Goal: Use online tool/utility: Use online tool/utility

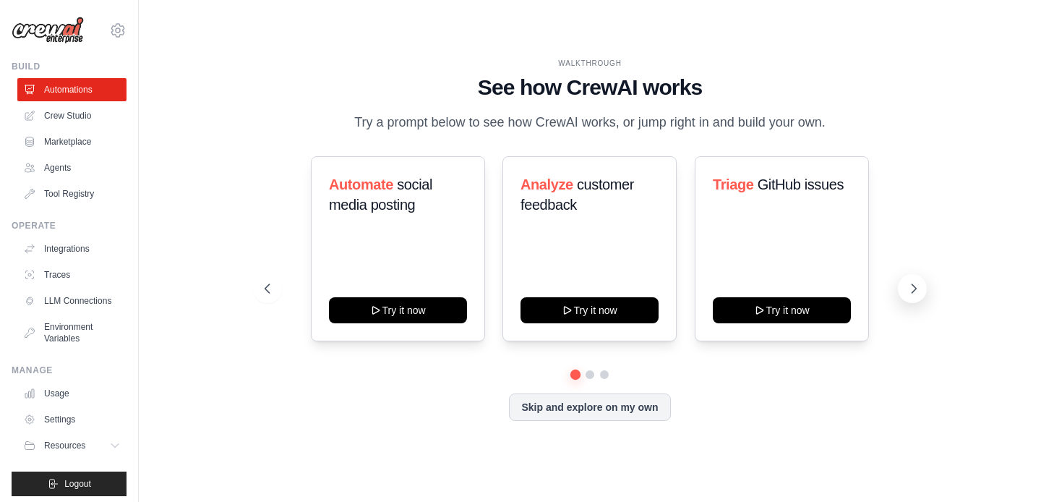
click at [920, 281] on button at bounding box center [912, 288] width 29 height 29
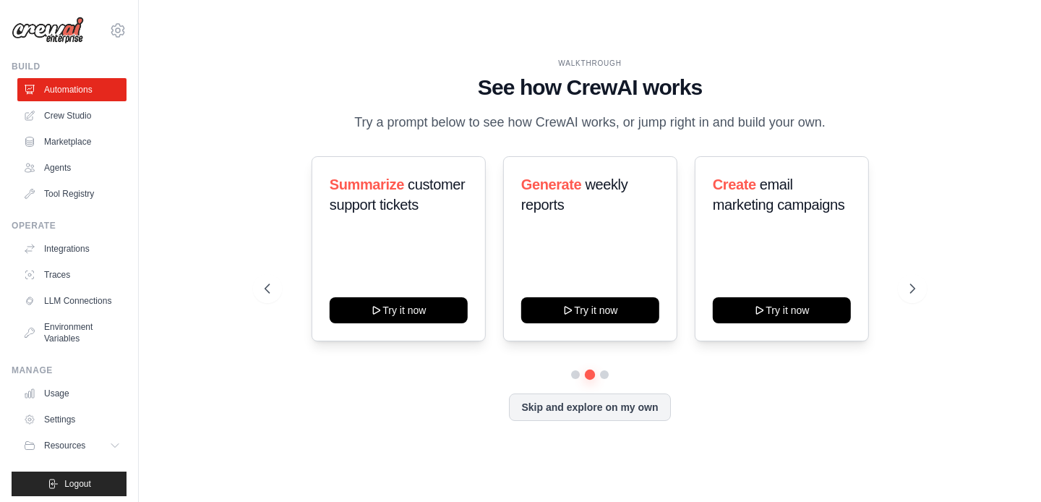
click at [285, 298] on div "Summarize customer support tickets Try it now Generate weekly reports Try it no…" at bounding box center [590, 248] width 650 height 185
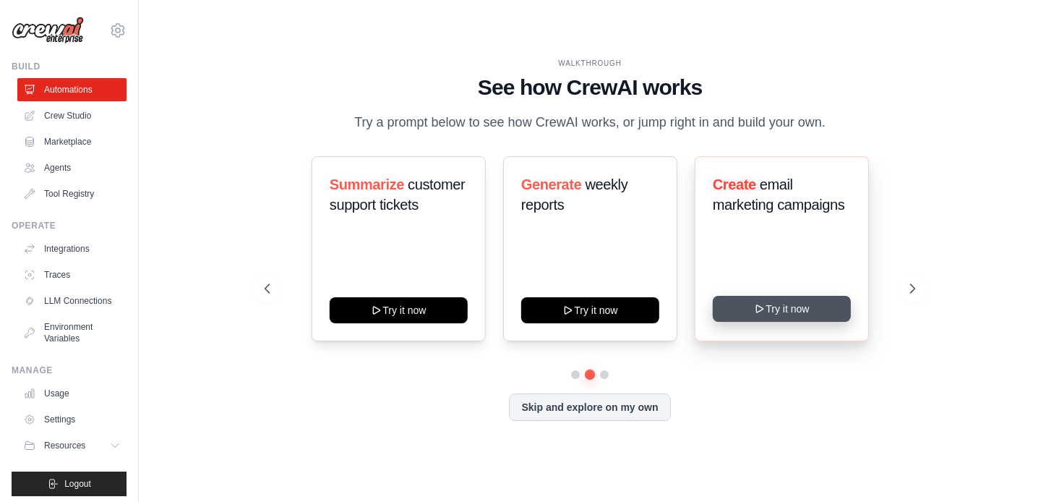
click at [752, 312] on button "Try it now" at bounding box center [782, 309] width 138 height 26
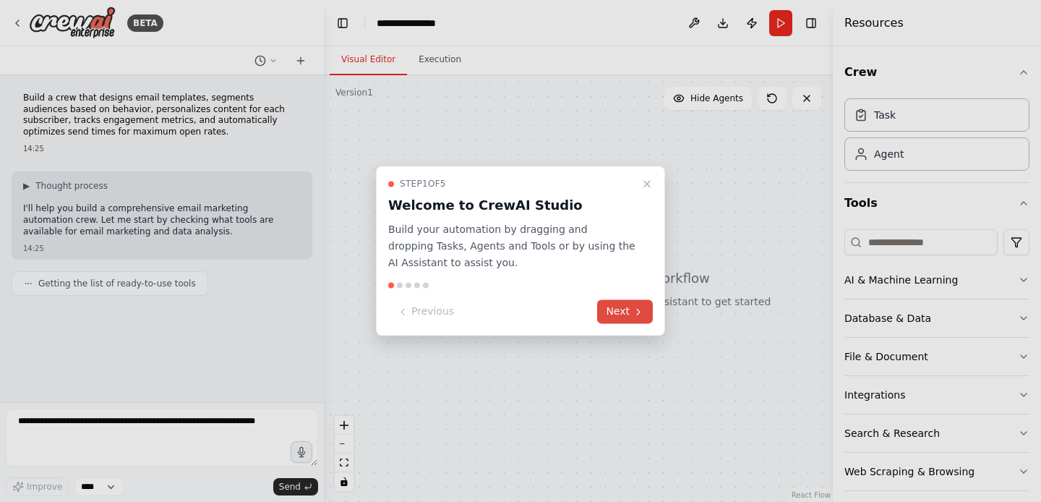
click at [621, 317] on button "Next" at bounding box center [625, 312] width 56 height 24
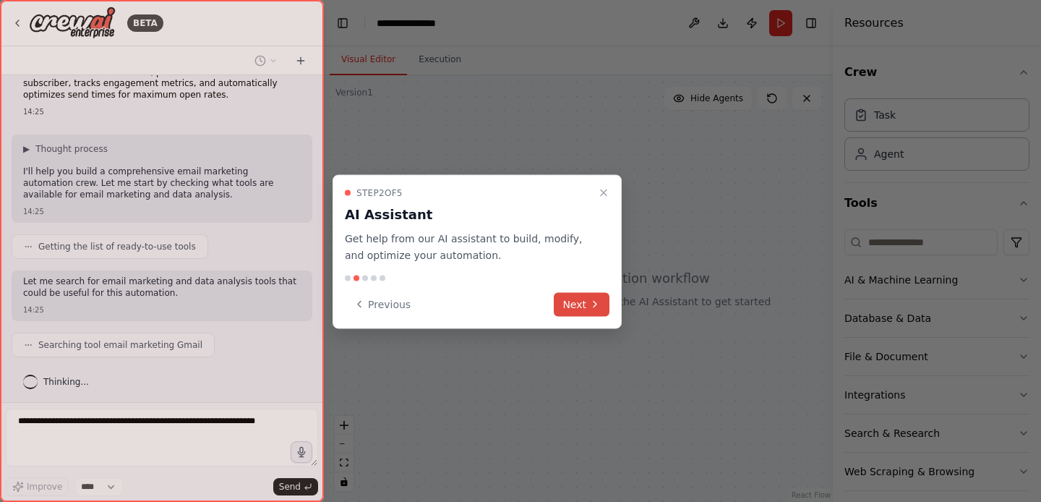
scroll to position [73, 0]
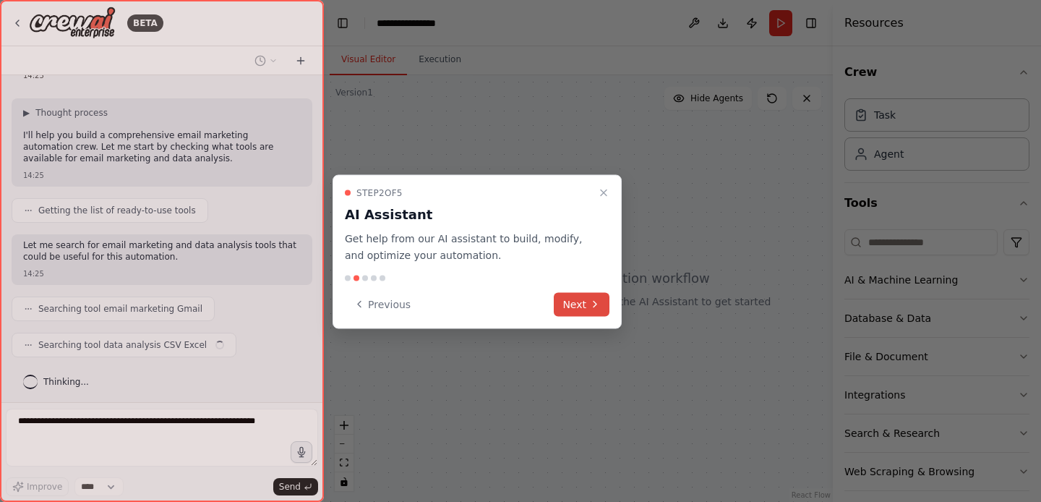
click at [581, 305] on button "Next" at bounding box center [582, 304] width 56 height 24
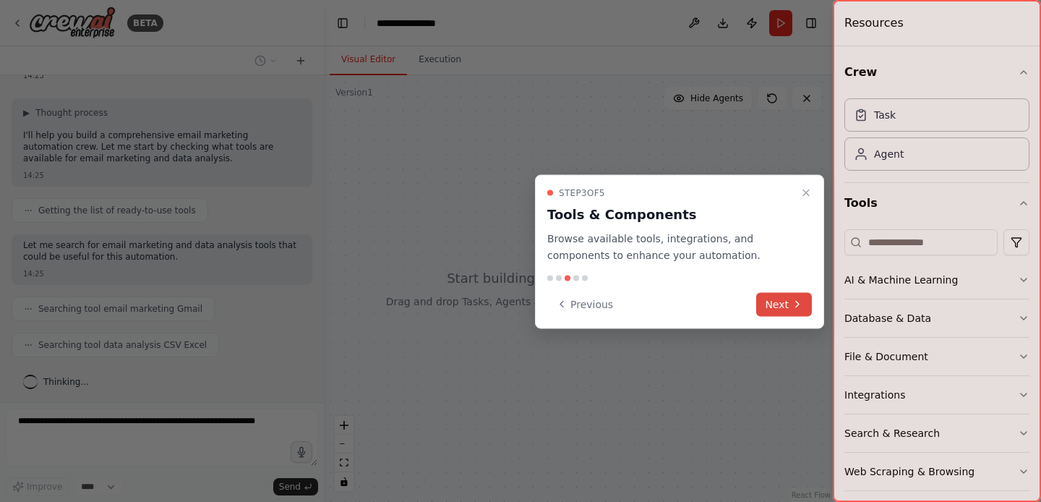
click at [794, 305] on icon at bounding box center [798, 305] width 12 height 12
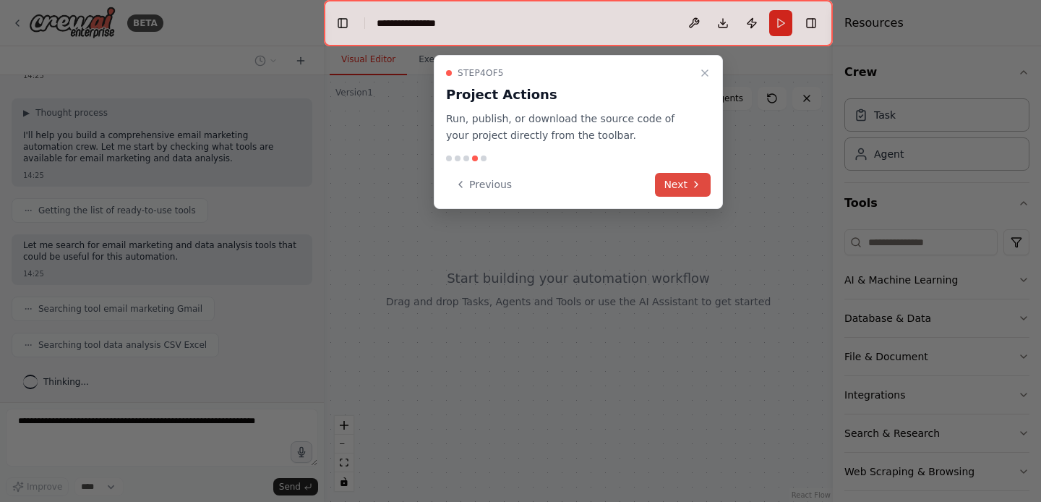
scroll to position [109, 0]
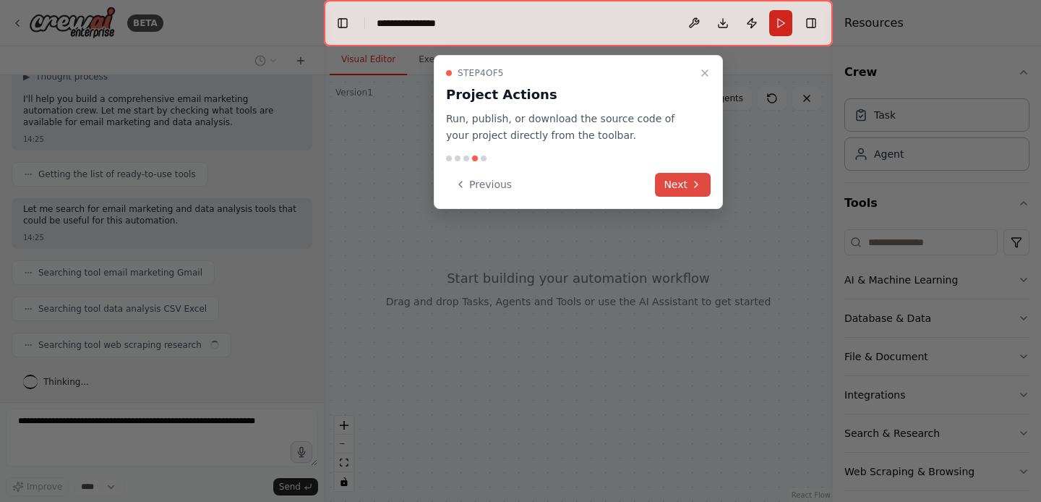
click at [687, 192] on button "Next" at bounding box center [683, 185] width 56 height 24
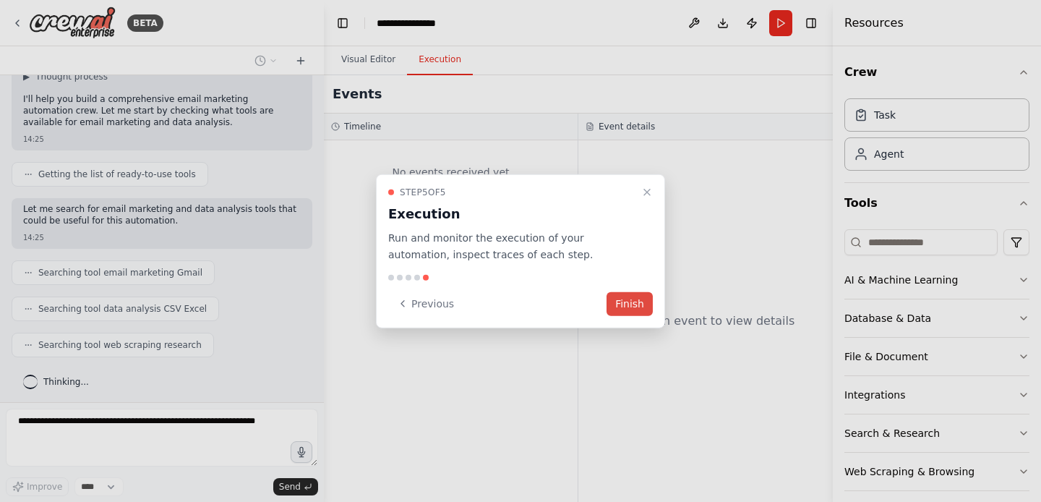
click at [636, 311] on button "Finish" at bounding box center [630, 303] width 46 height 24
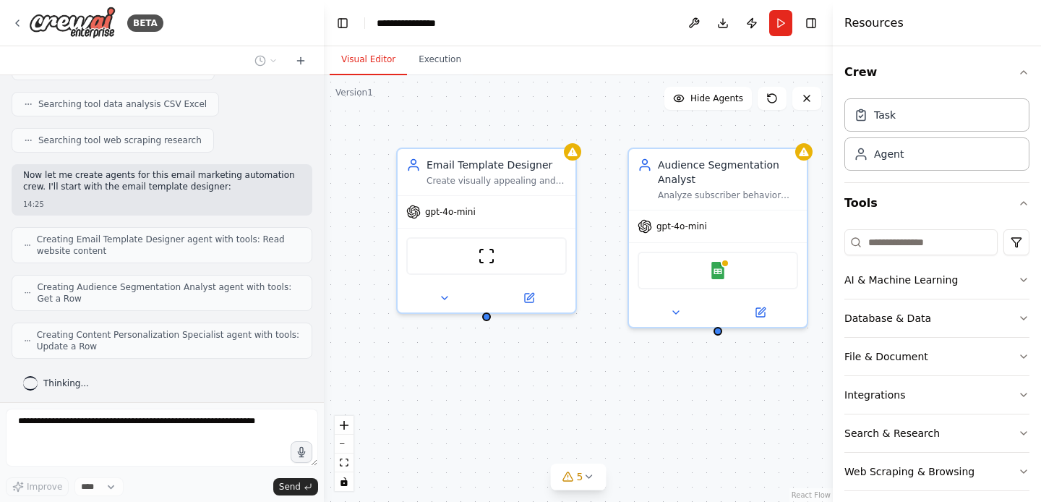
scroll to position [0, 0]
click at [744, 235] on div "gpt-4o-mini" at bounding box center [718, 224] width 178 height 32
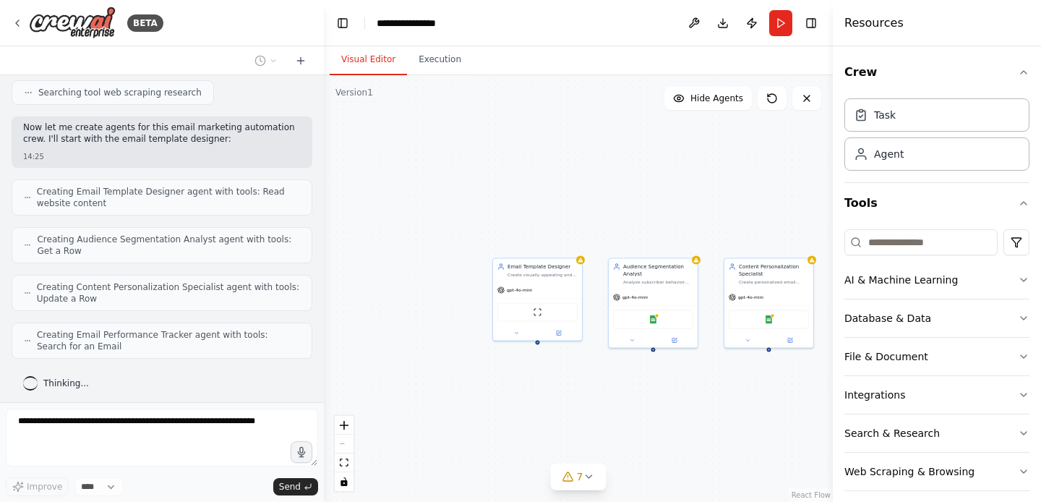
scroll to position [409, 0]
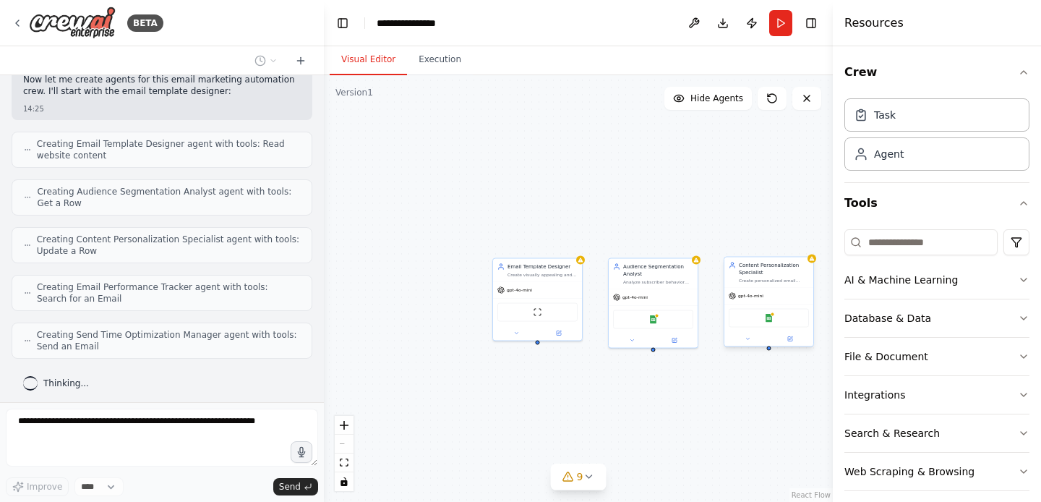
click at [776, 318] on div "Google Sheets" at bounding box center [769, 318] width 80 height 19
click at [765, 320] on img at bounding box center [769, 318] width 9 height 9
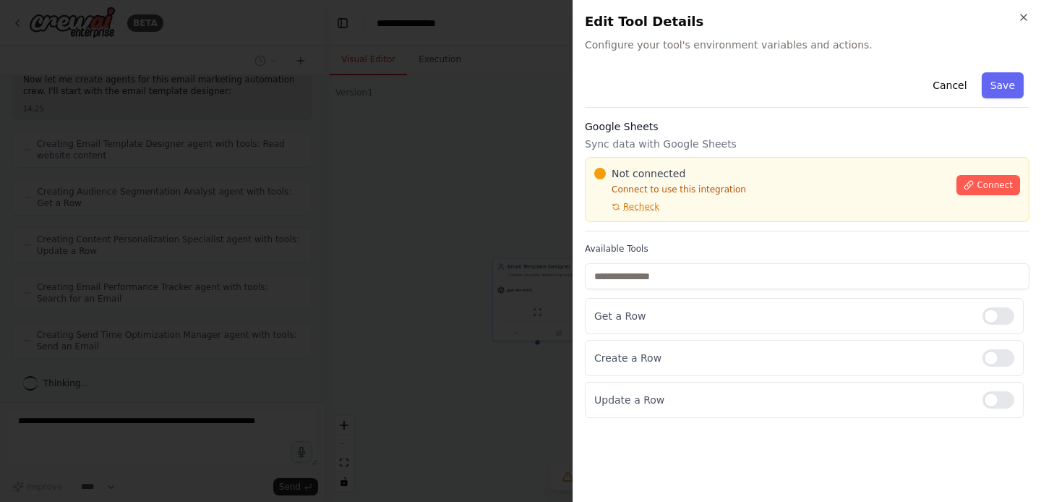
click at [537, 375] on div at bounding box center [520, 251] width 1041 height 502
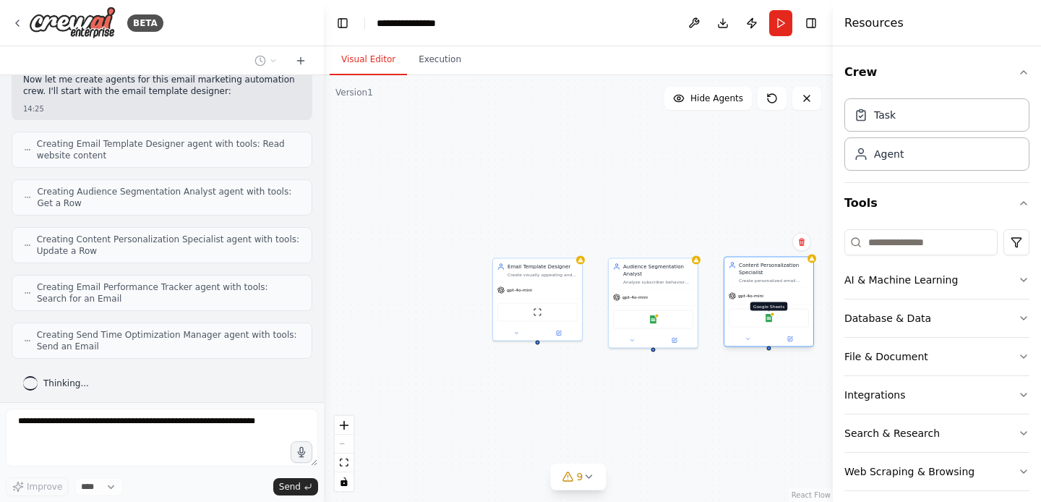
click at [765, 322] on img at bounding box center [769, 318] width 9 height 9
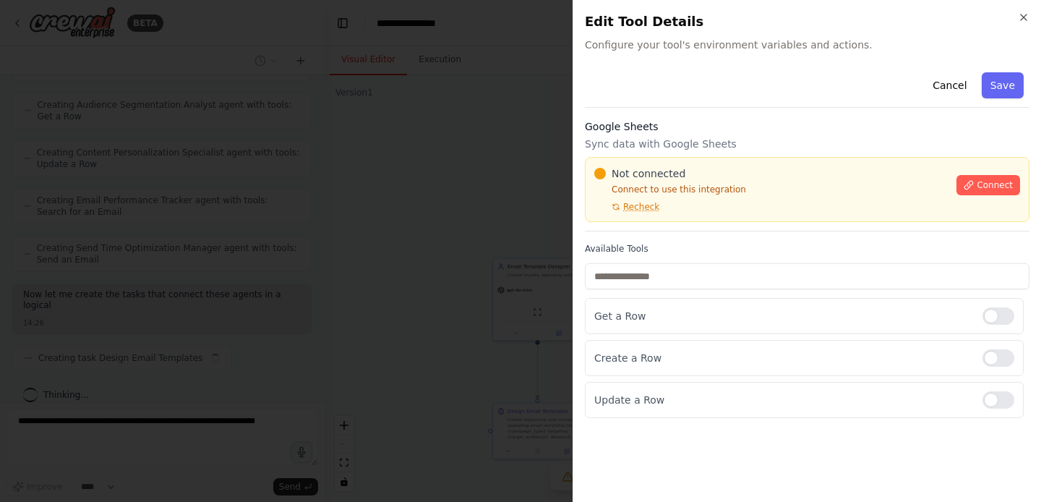
scroll to position [507, 0]
click at [647, 203] on span "Recheck" at bounding box center [641, 207] width 36 height 12
click at [554, 253] on div at bounding box center [520, 251] width 1041 height 502
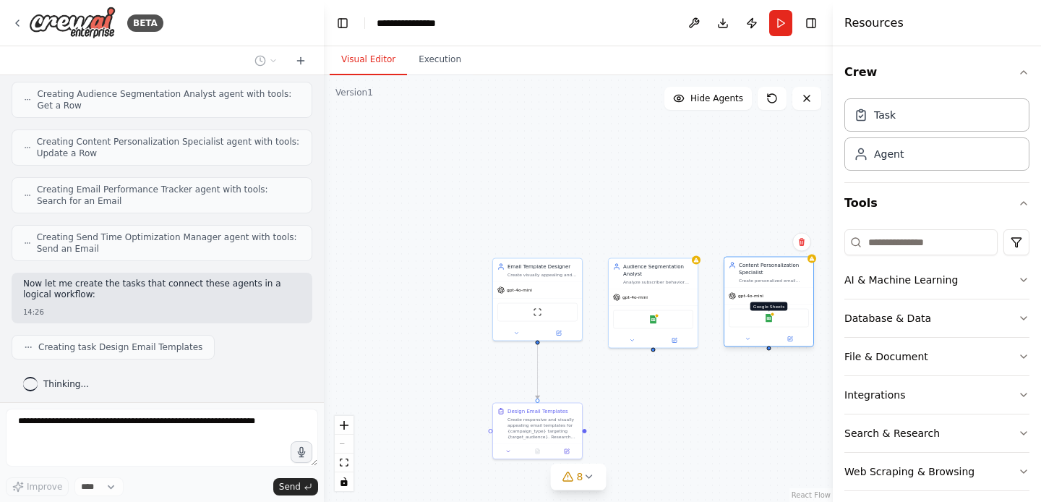
click at [766, 322] on img at bounding box center [769, 318] width 9 height 9
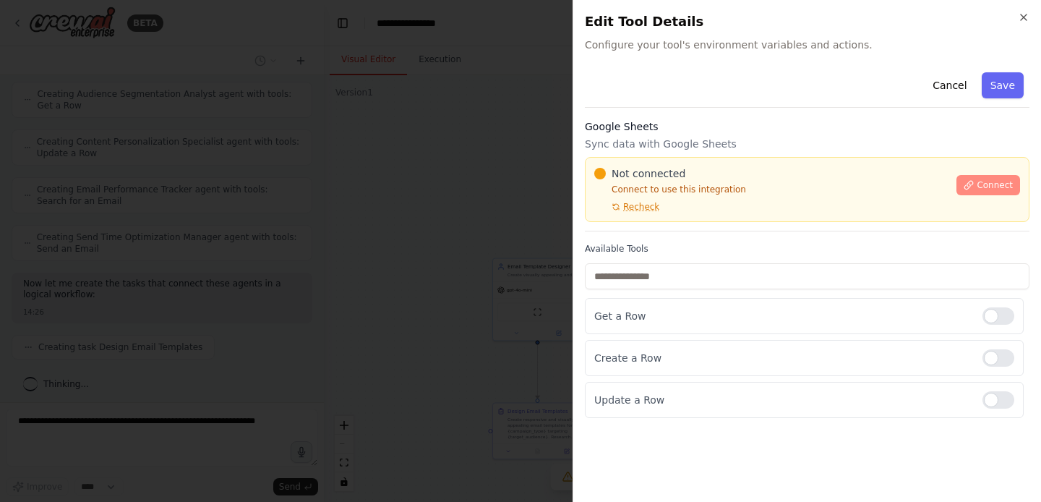
click at [971, 183] on icon at bounding box center [969, 185] width 10 height 10
click at [675, 138] on p "Sync data with Google Sheets" at bounding box center [807, 144] width 445 height 14
click at [662, 131] on h3 "Google Sheets" at bounding box center [807, 126] width 445 height 14
click at [412, 193] on div at bounding box center [520, 251] width 1041 height 502
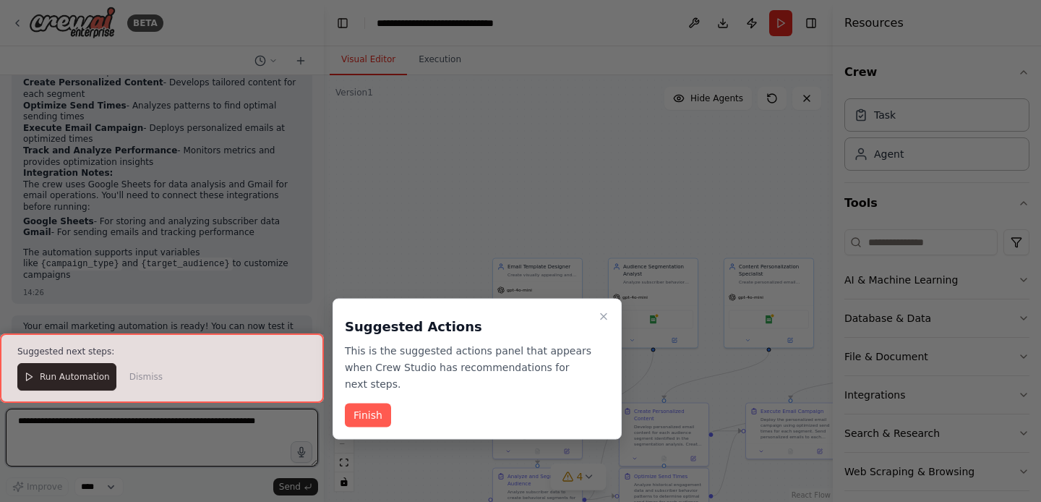
scroll to position [1420, 0]
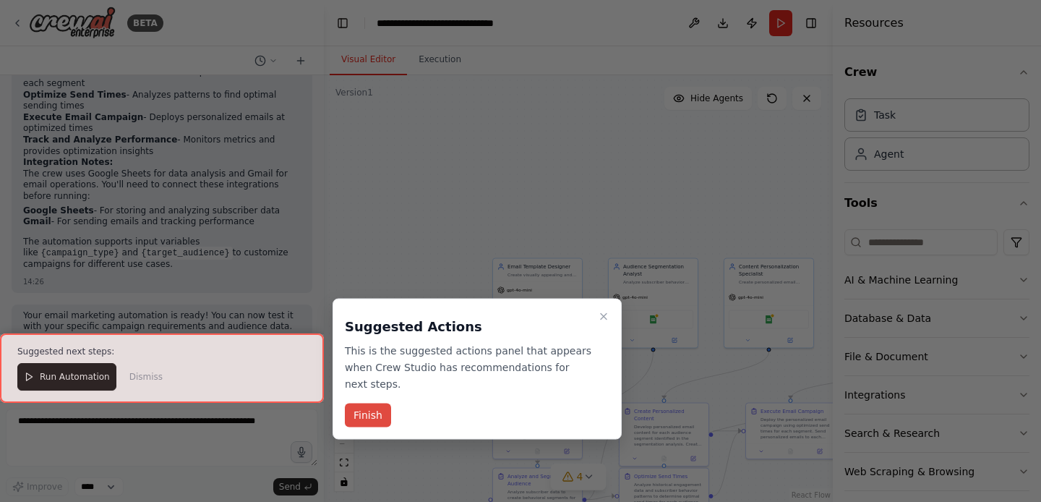
click at [370, 421] on button "Finish" at bounding box center [368, 415] width 46 height 24
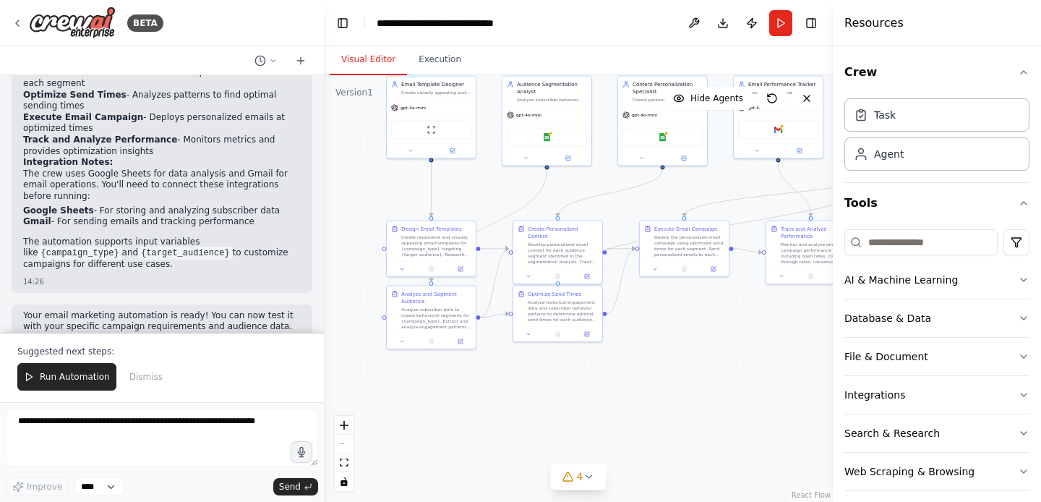
drag, startPoint x: 463, startPoint y: 374, endPoint x: 356, endPoint y: 192, distance: 211.0
click at [356, 192] on div ".deletable-edge-delete-btn { width: 20px; height: 20px; border: 0px solid #ffff…" at bounding box center [578, 288] width 509 height 427
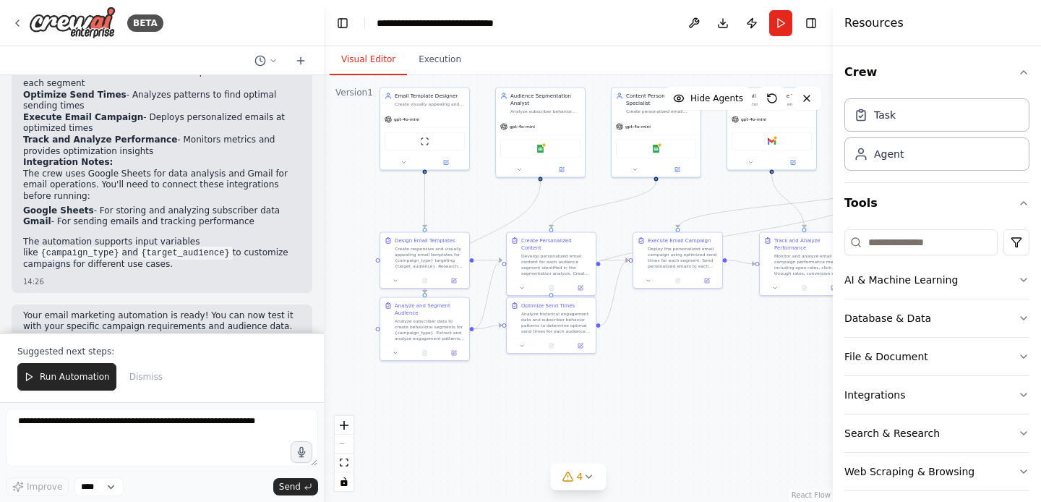
drag, startPoint x: 670, startPoint y: 315, endPoint x: 664, endPoint y: 326, distance: 13.3
click at [664, 326] on div ".deletable-edge-delete-btn { width: 20px; height: 20px; border: 0px solid #ffff…" at bounding box center [578, 288] width 509 height 427
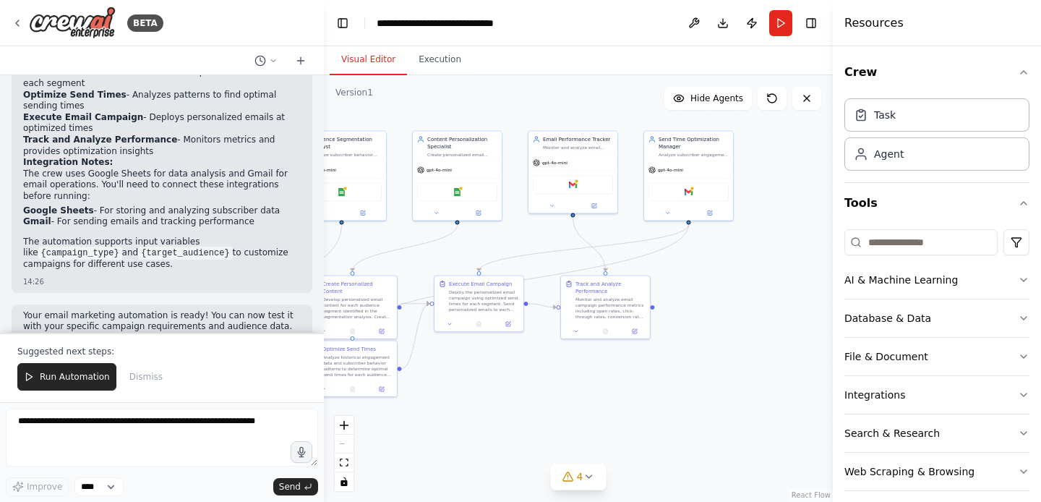
drag, startPoint x: 664, startPoint y: 326, endPoint x: 465, endPoint y: 369, distance: 203.5
click at [465, 369] on div ".deletable-edge-delete-btn { width: 20px; height: 20px; border: 0px solid #ffff…" at bounding box center [578, 288] width 509 height 427
